Goal: Task Accomplishment & Management: Complete application form

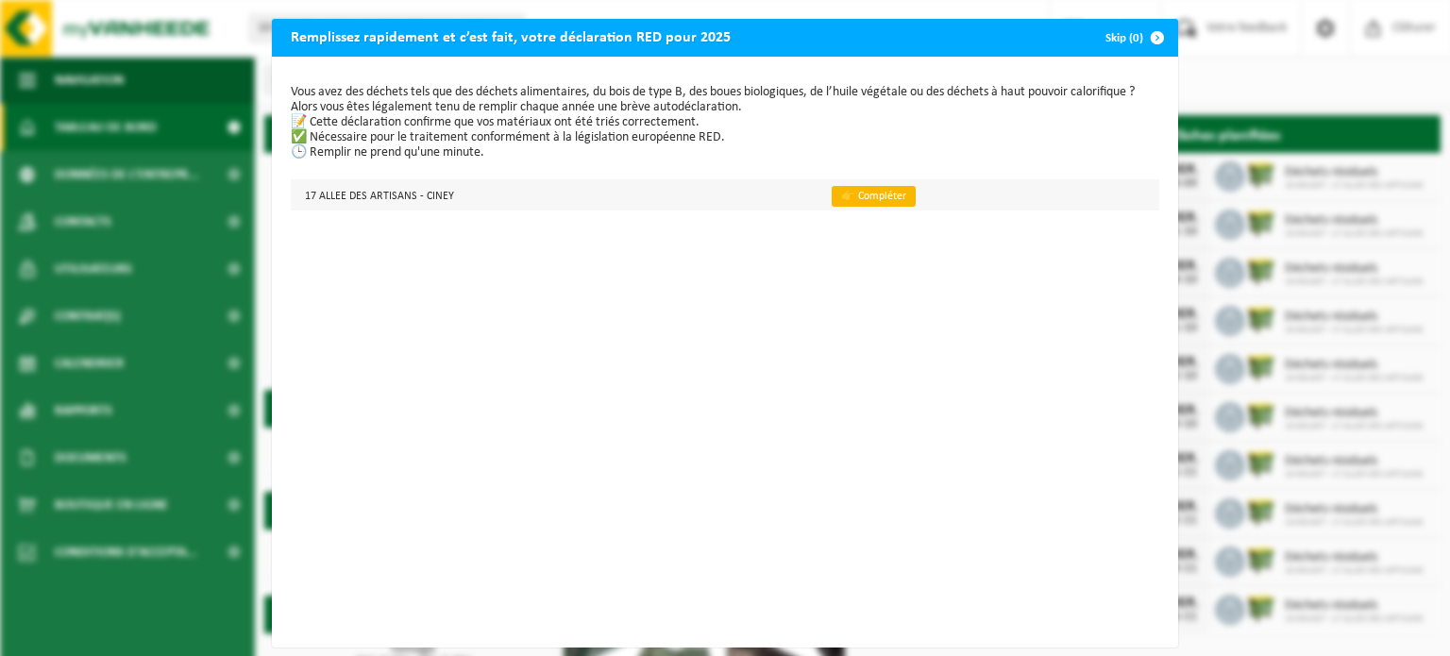
click at [838, 194] on link "👉 Compléter" at bounding box center [874, 196] width 84 height 21
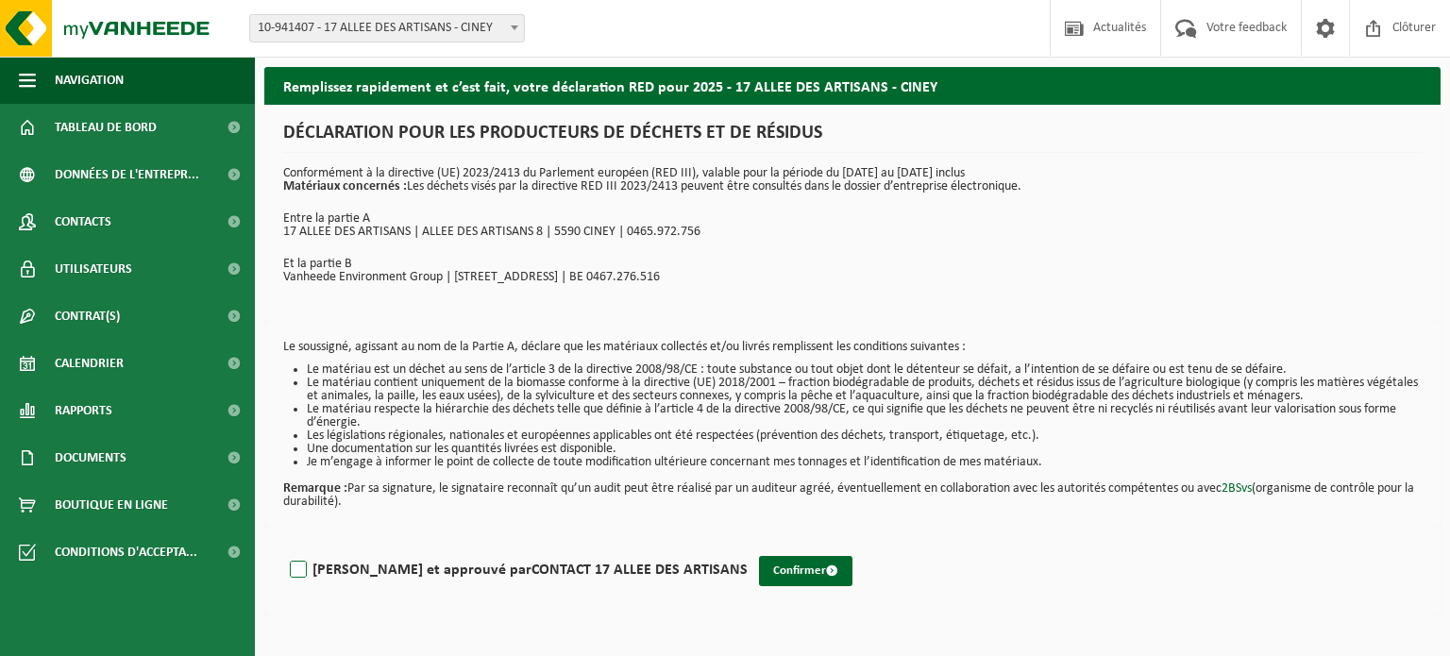
click at [297, 568] on label "Lu et approuvé par CONTACT 17 ALLEE DES ARTISANS" at bounding box center [517, 570] width 462 height 28
click at [748, 546] on input "Lu et approuvé par CONTACT 17 ALLEE DES ARTISANS" at bounding box center [748, 546] width 1 height 1
checkbox input "true"
click at [759, 573] on button "Confirmer" at bounding box center [805, 571] width 93 height 30
